Goal: Task Accomplishment & Management: Manage account settings

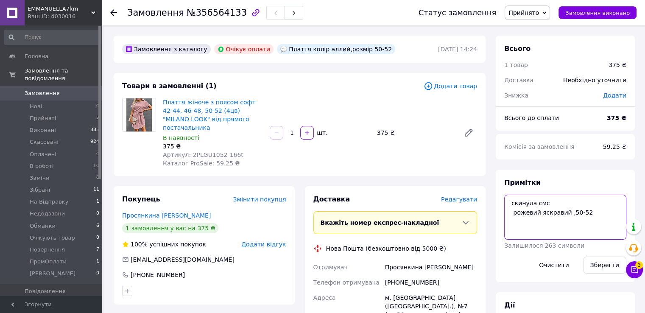
drag, startPoint x: 549, startPoint y: 203, endPoint x: 504, endPoint y: 204, distance: 45.0
click at [504, 204] on textarea "скинула смс рожевий яскравий ,50-52" at bounding box center [565, 217] width 122 height 45
click at [542, 195] on textarea "рожевий яскравий ,50-52" at bounding box center [565, 217] width 122 height 45
drag, startPoint x: 542, startPoint y: 195, endPoint x: 515, endPoint y: 204, distance: 28.1
click at [515, 204] on textarea "рожевий яскравий ,50-52" at bounding box center [565, 217] width 122 height 45
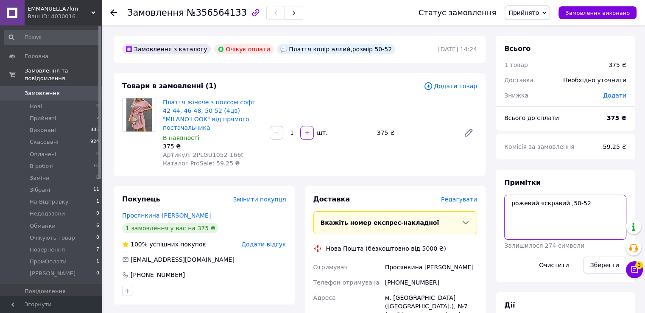
paste textarea "#опл"
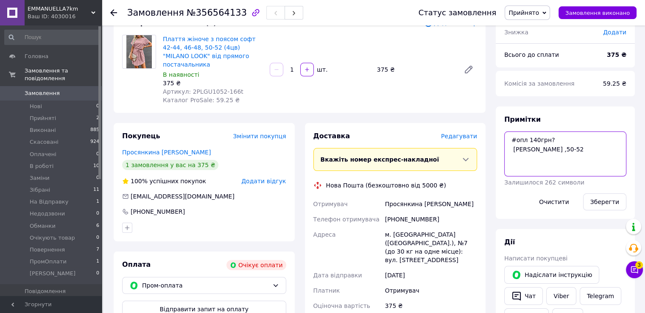
scroll to position [85, 0]
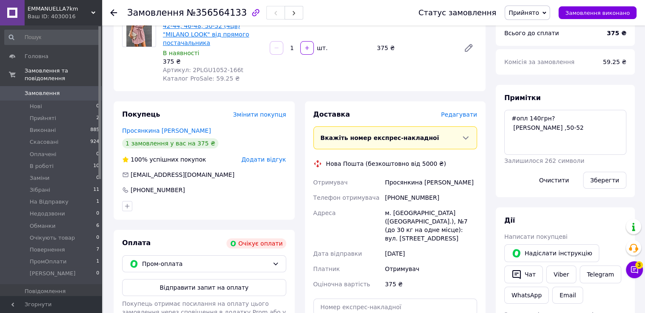
click at [197, 33] on link "Плаття жіноче з поясом софт 42-44, 46-48, 50-52 (4цв) "MILANO LOOK" від прямого…" at bounding box center [209, 30] width 93 height 32
click at [537, 14] on span "Прийнято" at bounding box center [523, 12] width 31 height 7
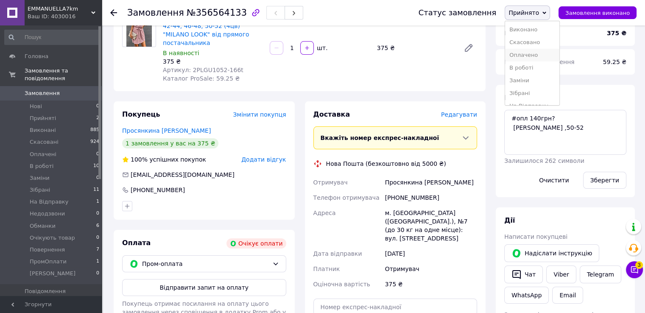
click at [541, 53] on li "Оплачено" at bounding box center [532, 55] width 54 height 13
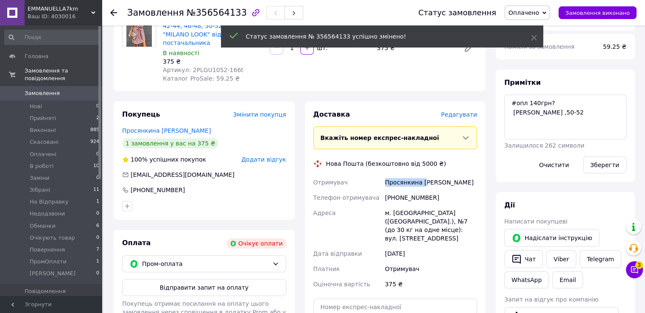
drag, startPoint x: 423, startPoint y: 173, endPoint x: 368, endPoint y: 172, distance: 55.5
click at [368, 175] on div "Отримувач [PERSON_NAME] [PERSON_NAME] отримувача [PHONE_NUMBER] Адреса [PERSON_…" at bounding box center [394, 233] width 167 height 117
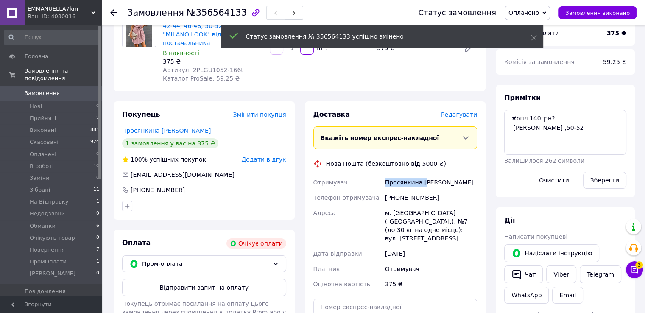
copy div "Отримувач Просянкина [PERSON_NAME]"
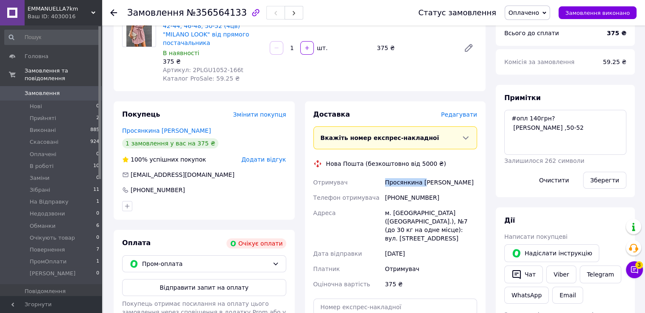
click at [523, 11] on span "Оплачено" at bounding box center [523, 12] width 31 height 7
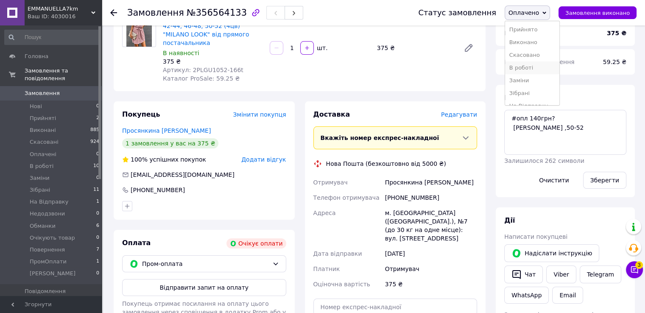
click at [541, 67] on li "В роботі" at bounding box center [532, 67] width 54 height 13
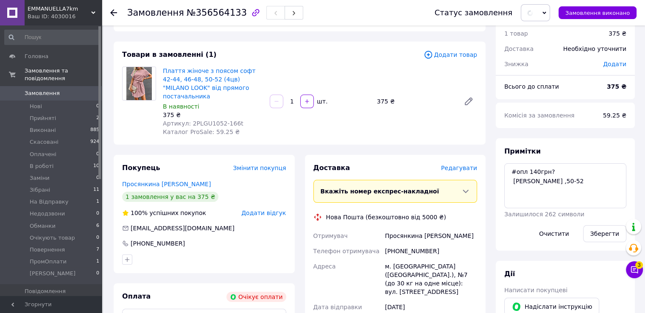
scroll to position [0, 0]
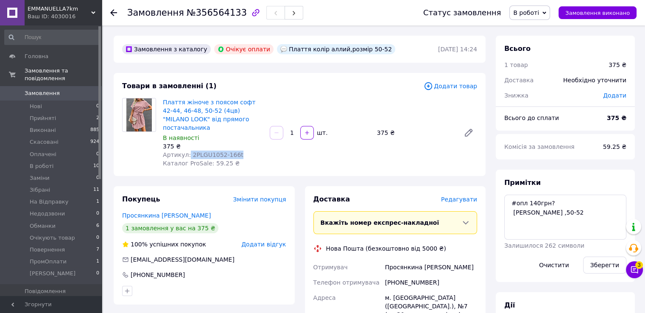
drag, startPoint x: 234, startPoint y: 148, endPoint x: 193, endPoint y: 149, distance: 41.1
click at [187, 150] on div "Артикул: 2PLGU1052-166t" at bounding box center [213, 154] width 100 height 8
copy span "2PLGU1052-166t"
click at [271, 154] on div "Плаття жіноче з поясом софт 42-44, 46-48, 50-52 (4цв) "MILANO LOOK" від прямого…" at bounding box center [319, 132] width 321 height 73
click at [559, 203] on textarea "#опл 140грн? [PERSON_NAME] ,50-52" at bounding box center [565, 217] width 122 height 45
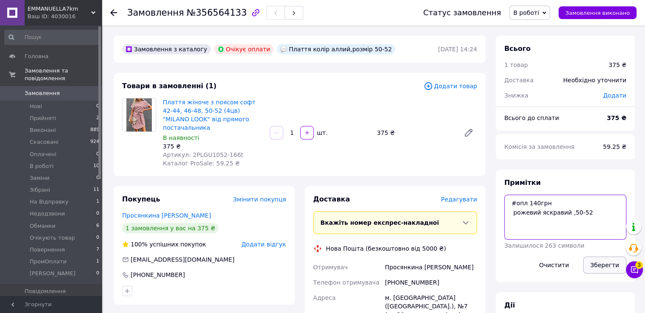
type textarea "#опл 140грн рожевий яскравий ,50-52"
click at [609, 260] on button "Зберегти" at bounding box center [604, 264] width 43 height 17
